Goal: Information Seeking & Learning: Learn about a topic

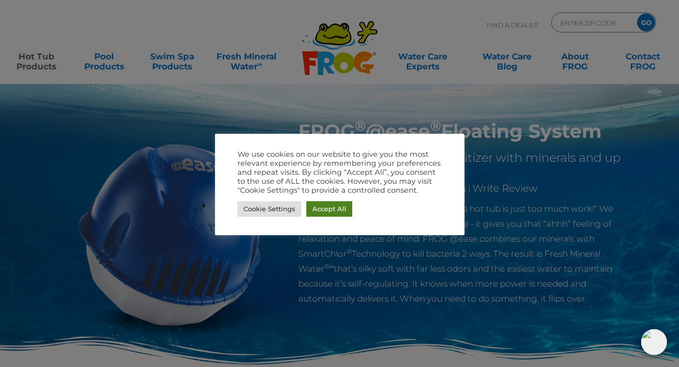
drag, startPoint x: 321, startPoint y: 211, endPoint x: 377, endPoint y: 266, distance: 78.3
click at [321, 211] on link "Accept All" at bounding box center [329, 208] width 46 height 15
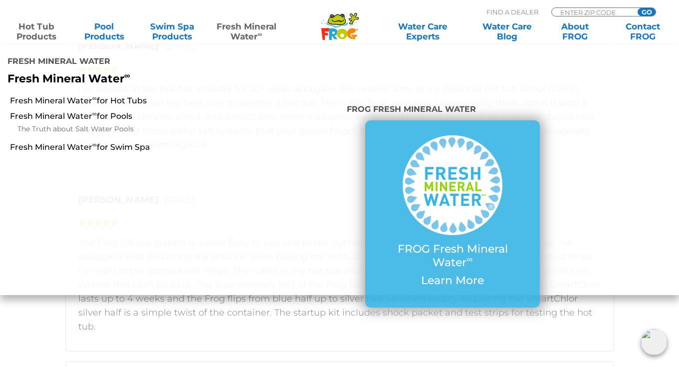
scroll to position [1599, 0]
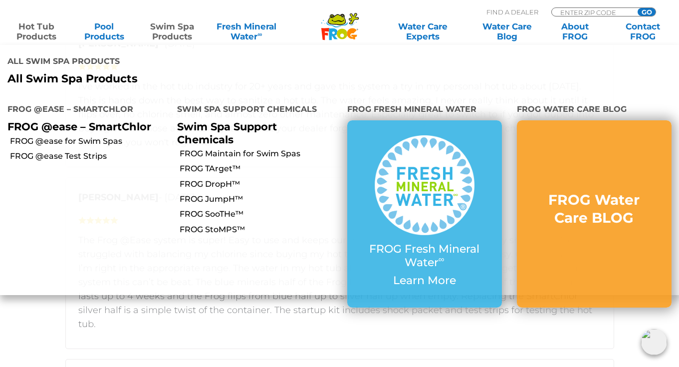
click at [181, 30] on link "Swim Spa Products" at bounding box center [172, 31] width 53 height 20
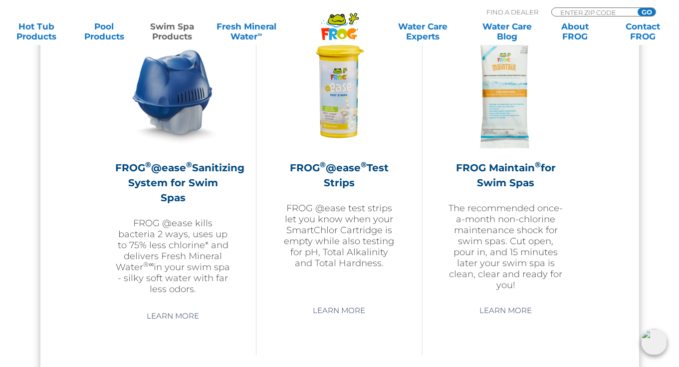
scroll to position [926, 0]
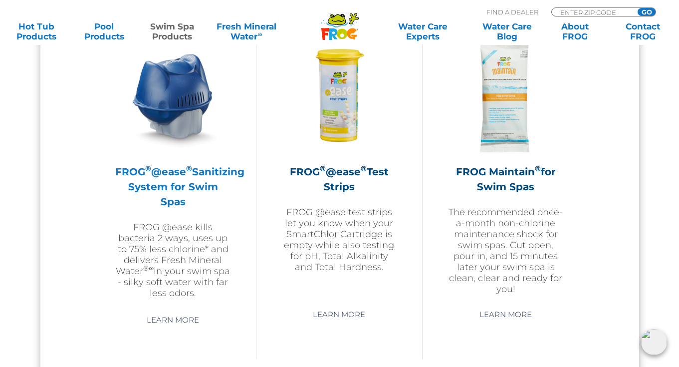
click at [155, 126] on img at bounding box center [173, 96] width 116 height 116
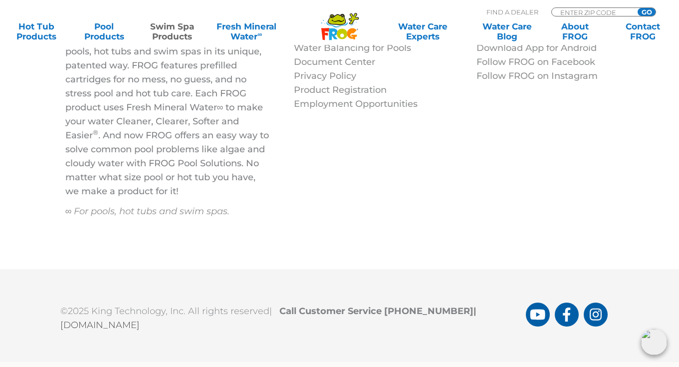
scroll to position [3135, 0]
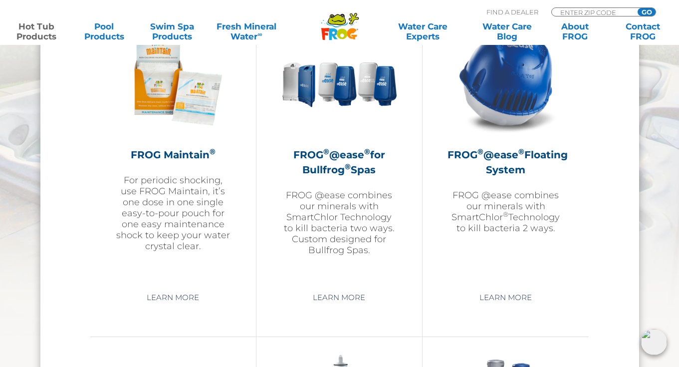
scroll to position [1162, 0]
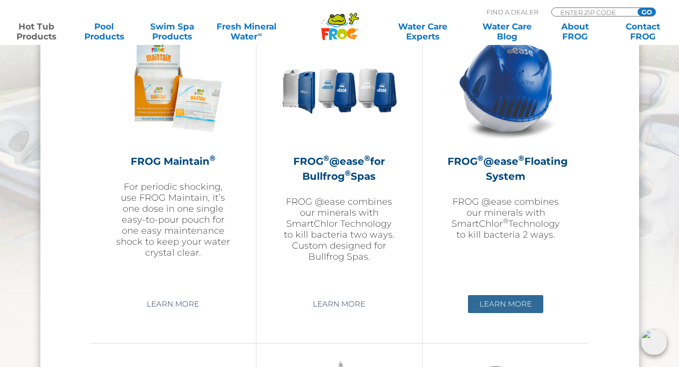
click at [510, 297] on link "Learn More" at bounding box center [505, 304] width 75 height 18
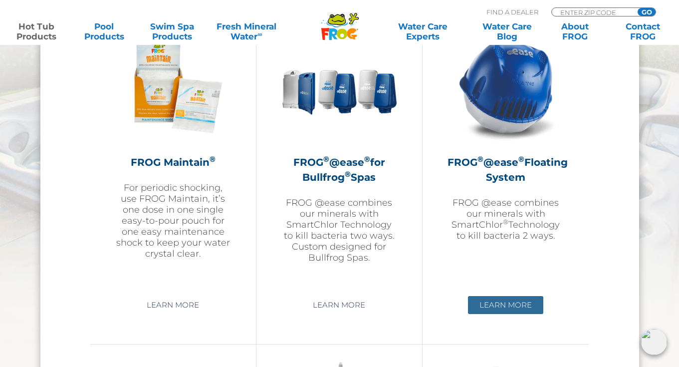
scroll to position [1156, 0]
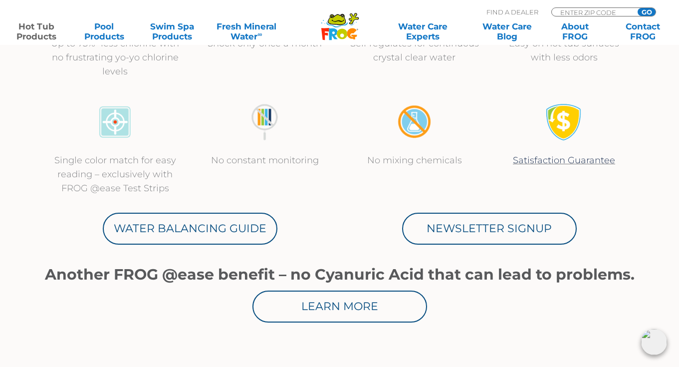
scroll to position [437, 0]
